Goal: Transaction & Acquisition: Download file/media

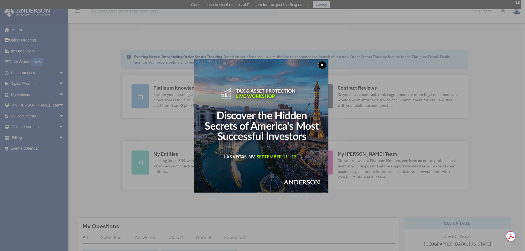
click at [322, 66] on button "x" at bounding box center [322, 65] width 8 height 8
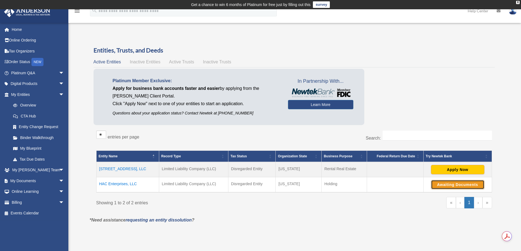
click at [438, 183] on button "Awaiting Documents" at bounding box center [457, 184] width 53 height 9
click at [449, 173] on button "Apply Now" at bounding box center [457, 169] width 53 height 9
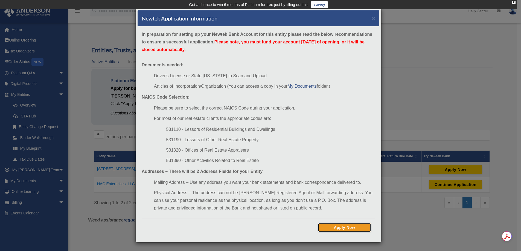
click at [333, 228] on button "Apply Now" at bounding box center [344, 227] width 53 height 9
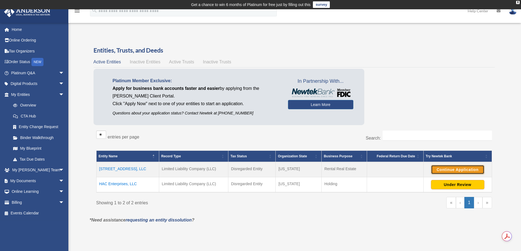
click at [455, 172] on button "Continue Application" at bounding box center [457, 169] width 53 height 9
click at [21, 26] on link "Home" at bounding box center [38, 29] width 69 height 11
click at [32, 181] on link "My Documents arrow_drop_down" at bounding box center [38, 181] width 69 height 11
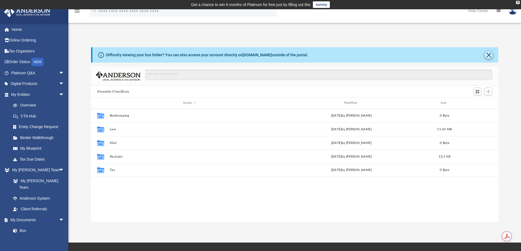
scroll to position [120, 403]
click at [488, 54] on button "Close" at bounding box center [489, 55] width 8 height 8
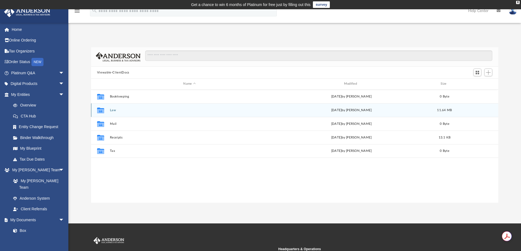
click at [110, 111] on button "Law" at bounding box center [189, 111] width 159 height 4
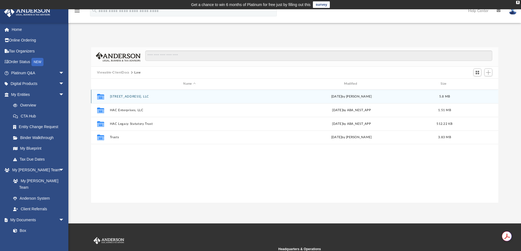
click at [133, 97] on button "[STREET_ADDRESS], LLC" at bounding box center [189, 97] width 159 height 4
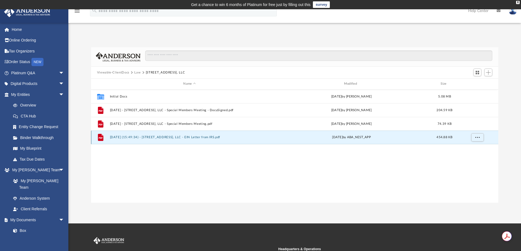
click at [146, 136] on button "[DATE] (15:49:34) - [STREET_ADDRESS], LLC - EIN Letter from IRS.pdf" at bounding box center [189, 138] width 159 height 4
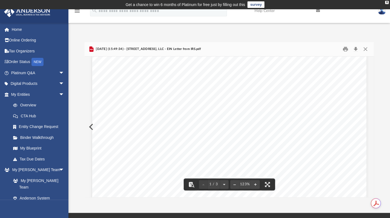
scroll to position [0, 0]
click at [366, 49] on button "Close" at bounding box center [365, 49] width 10 height 8
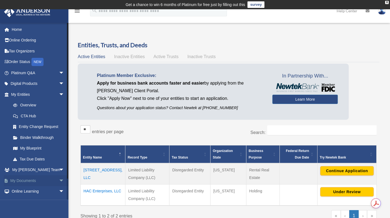
click at [33, 180] on link "My Documents arrow_drop_down" at bounding box center [38, 181] width 69 height 11
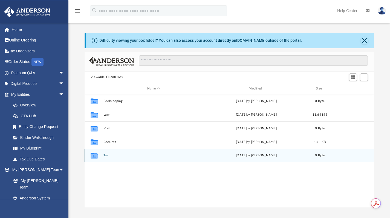
scroll to position [120, 285]
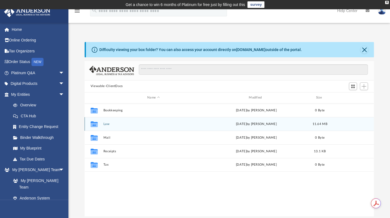
click at [104, 127] on div "Collaborated Folder Law [DATE] by [PERSON_NAME] 11.64 MB" at bounding box center [229, 124] width 289 height 14
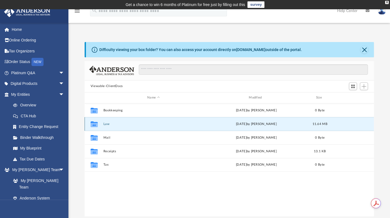
click at [104, 124] on button "Law" at bounding box center [153, 124] width 100 height 4
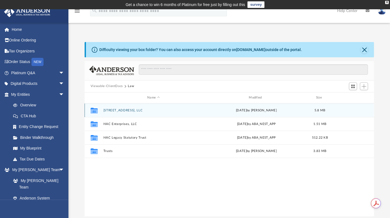
click at [113, 112] on button "[STREET_ADDRESS], LLC" at bounding box center [153, 111] width 100 height 4
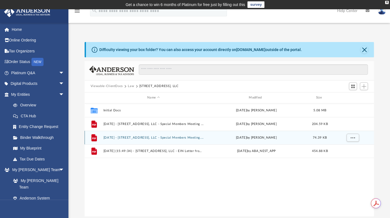
click at [198, 137] on button "[DATE] - [STREET_ADDRESS], LLC - Special Members Meeting.pdf" at bounding box center [153, 138] width 100 height 4
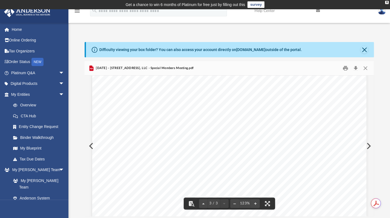
scroll to position [711, 0]
click at [363, 67] on button "Close" at bounding box center [365, 68] width 10 height 8
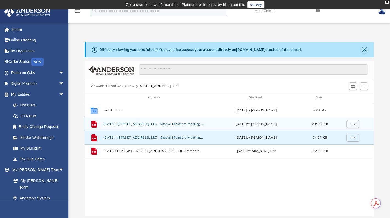
click at [143, 125] on button "[DATE] - [STREET_ADDRESS], LLC - Special Members Meeting - DocuSigned.pdf" at bounding box center [153, 124] width 100 height 4
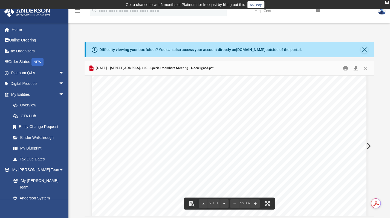
scroll to position [0, 0]
click at [364, 68] on button "Close" at bounding box center [365, 68] width 10 height 8
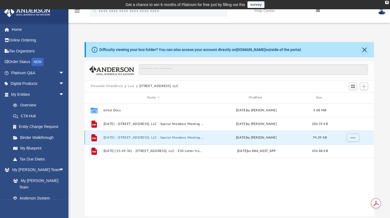
click at [165, 138] on button "[DATE] - [STREET_ADDRESS], LLC - Special Members Meeting.pdf" at bounding box center [153, 138] width 100 height 4
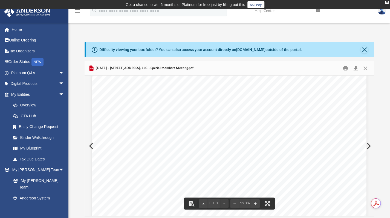
scroll to position [947, 0]
click at [365, 66] on button "Close" at bounding box center [365, 68] width 10 height 8
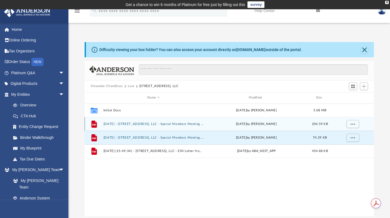
click at [190, 125] on button "[DATE] - [STREET_ADDRESS], LLC - Special Members Meeting - DocuSigned.pdf" at bounding box center [153, 124] width 100 height 4
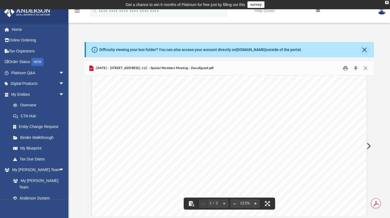
scroll to position [191, 0]
click at [366, 68] on button "Close" at bounding box center [365, 68] width 10 height 8
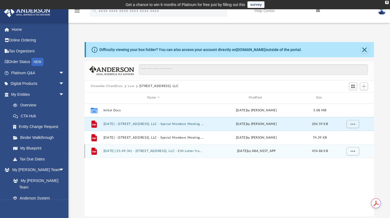
click at [160, 152] on button "[DATE] (15:49:34) - [STREET_ADDRESS], LLC - EIN Letter from IRS.pdf" at bounding box center [153, 152] width 100 height 4
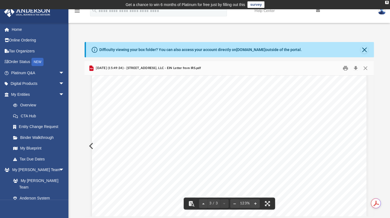
scroll to position [669, 0]
drag, startPoint x: 368, startPoint y: 164, endPoint x: 373, endPoint y: 147, distance: 17.7
click at [373, 147] on div "Document Viewer" at bounding box center [229, 146] width 289 height 141
click at [365, 68] on button "Close" at bounding box center [365, 68] width 10 height 8
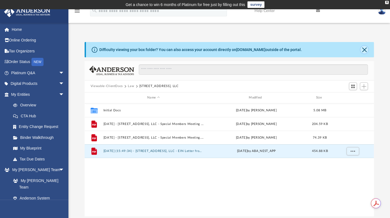
click at [365, 48] on button "Close" at bounding box center [364, 50] width 8 height 8
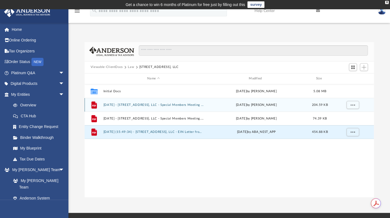
click at [155, 104] on button "[DATE] - [STREET_ADDRESS], LLC - Special Members Meeting - DocuSigned.pdf" at bounding box center [153, 105] width 100 height 4
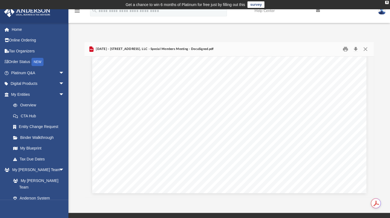
scroll to position [609, 0]
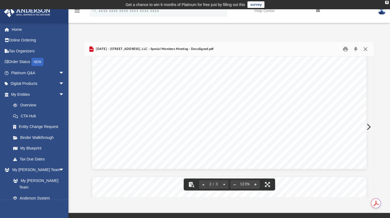
click at [363, 48] on button "Close" at bounding box center [365, 49] width 10 height 8
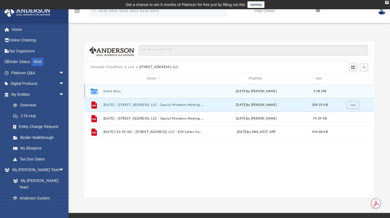
click at [113, 92] on button "Initial Docs" at bounding box center [153, 91] width 100 height 4
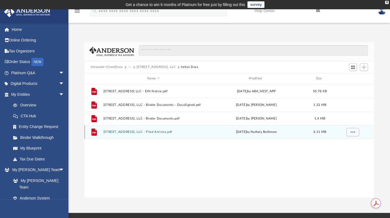
click at [171, 134] on div "File 3918 Memphis Ave OH, LLC - Filed Articles.pdf Thu Aug 7 2025 by Nathaly Ba…" at bounding box center [229, 133] width 289 height 14
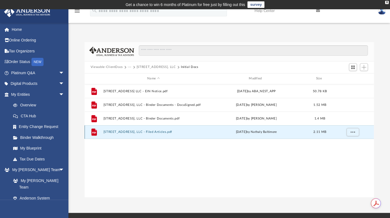
click at [168, 132] on button "3918 Memphis Ave OH, LLC - Filed Articles.pdf" at bounding box center [153, 132] width 100 height 4
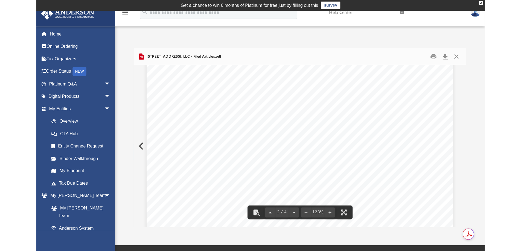
scroll to position [383, 0]
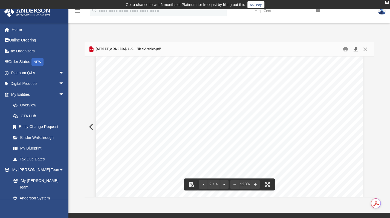
click at [356, 50] on button "Download" at bounding box center [355, 49] width 10 height 8
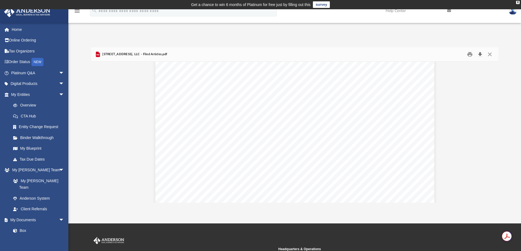
scroll to position [369, 0]
